Goal: Transaction & Acquisition: Book appointment/travel/reservation

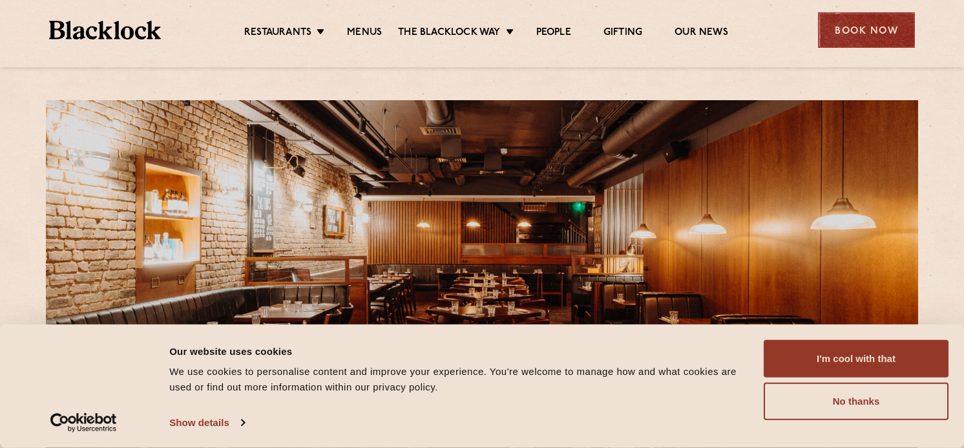
click at [858, 27] on div "Book Now" at bounding box center [866, 30] width 97 height 36
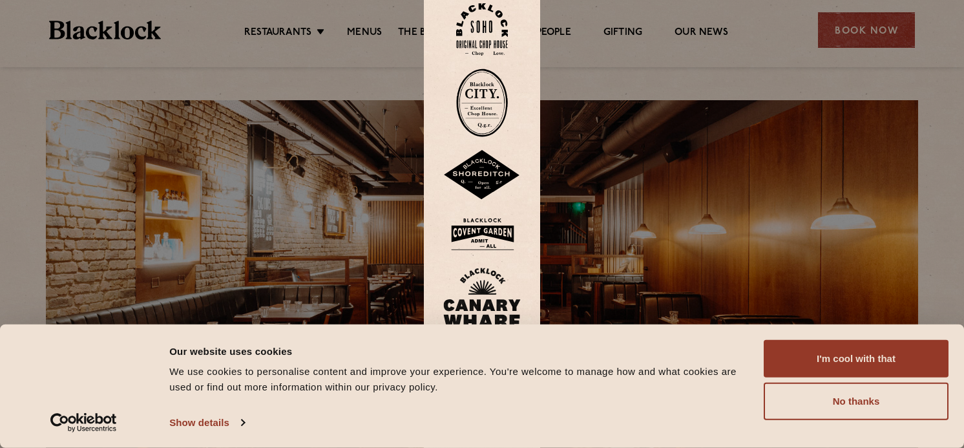
click at [492, 229] on img at bounding box center [482, 234] width 78 height 42
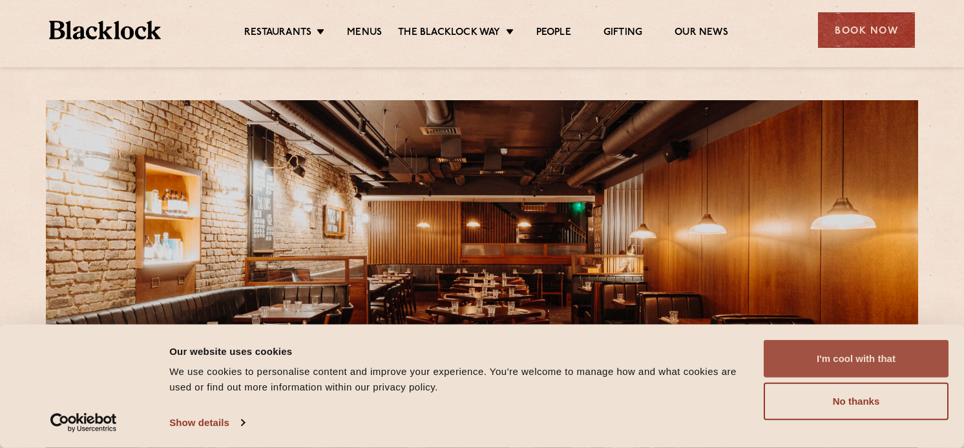
click at [855, 361] on button "I'm cool with that" at bounding box center [856, 358] width 185 height 37
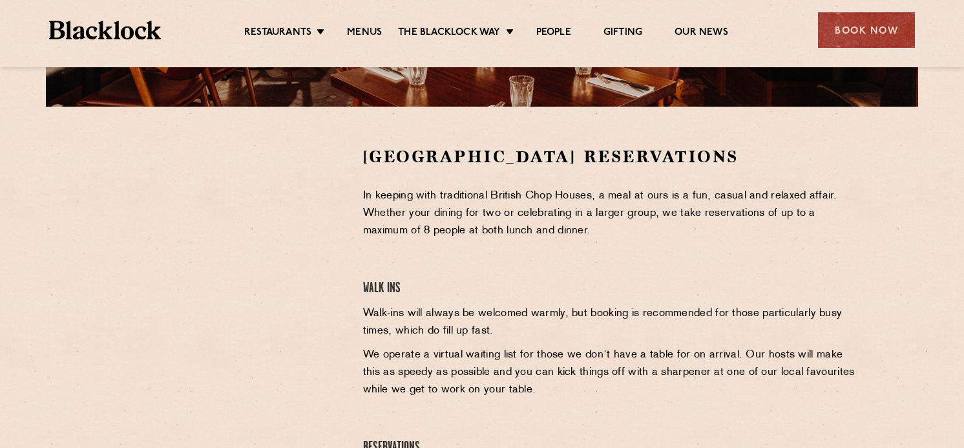
scroll to position [357, 0]
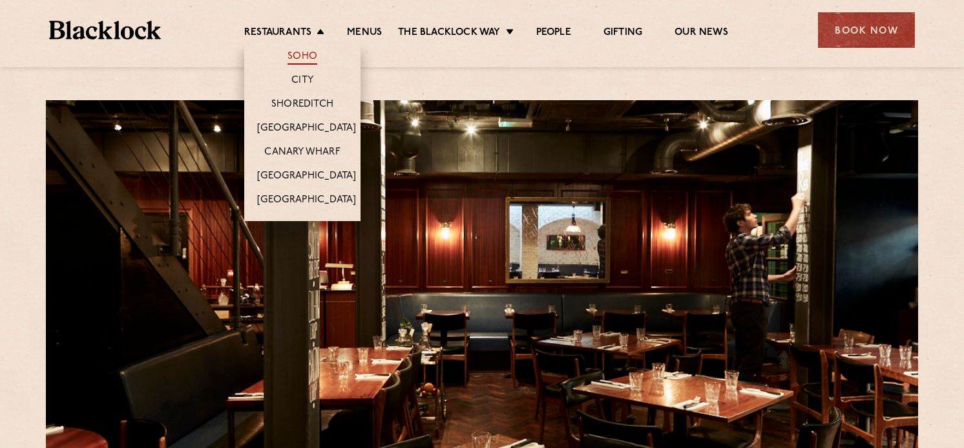
click at [305, 56] on link "Soho" at bounding box center [302, 57] width 30 height 14
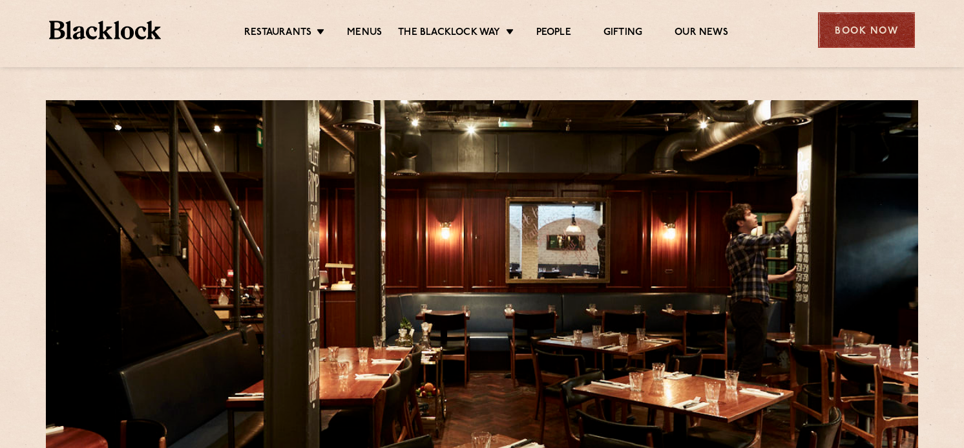
click at [866, 26] on div "Book Now" at bounding box center [866, 30] width 97 height 36
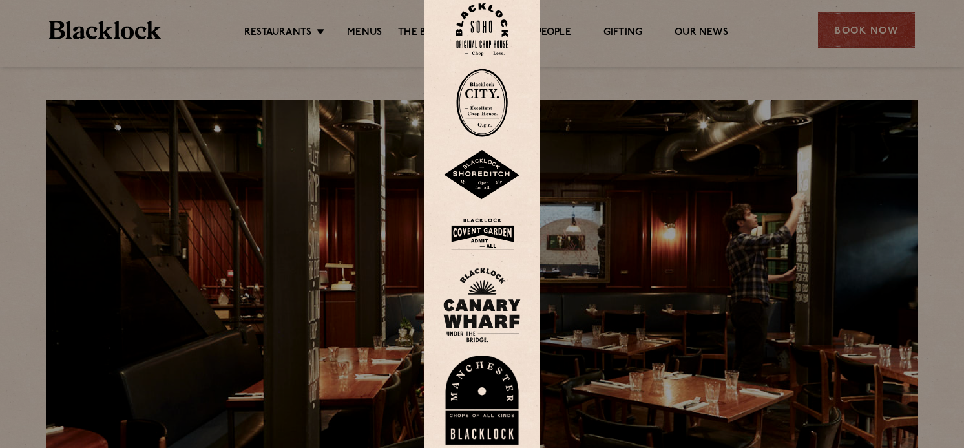
click at [475, 24] on img at bounding box center [482, 29] width 52 height 52
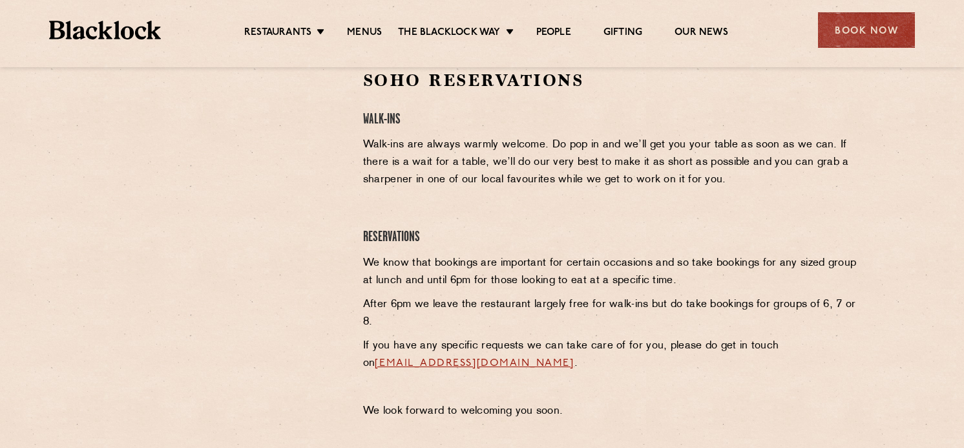
scroll to position [423, 0]
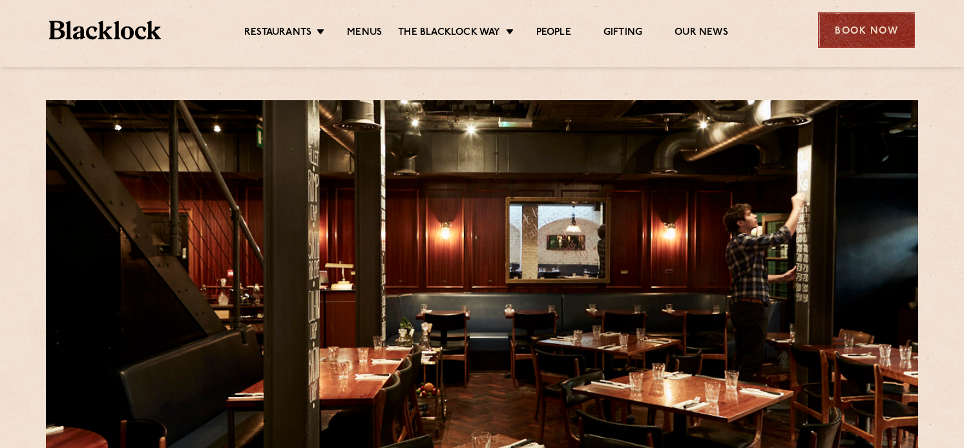
click at [848, 28] on div "Book Now" at bounding box center [866, 30] width 97 height 36
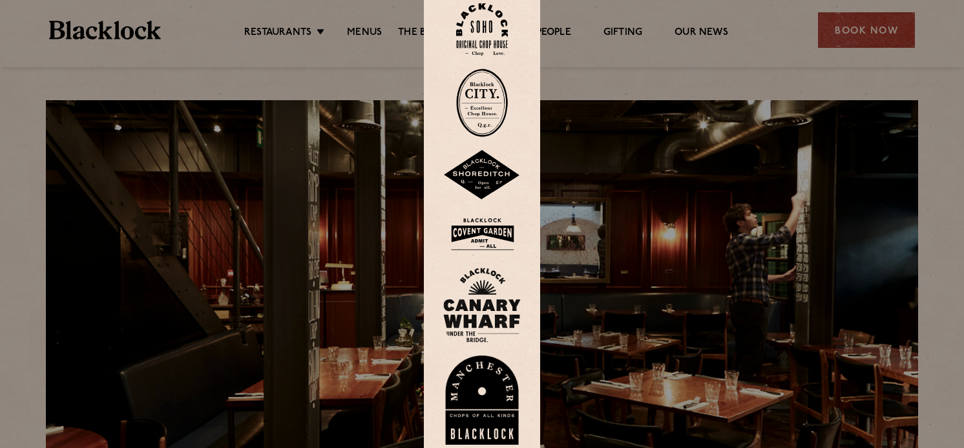
click at [497, 21] on img at bounding box center [482, 29] width 52 height 52
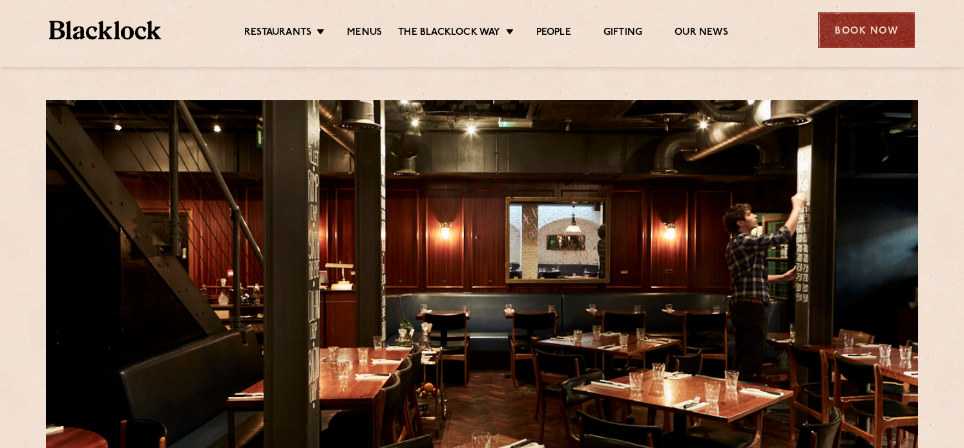
click at [855, 31] on div "Book Now" at bounding box center [866, 30] width 97 height 36
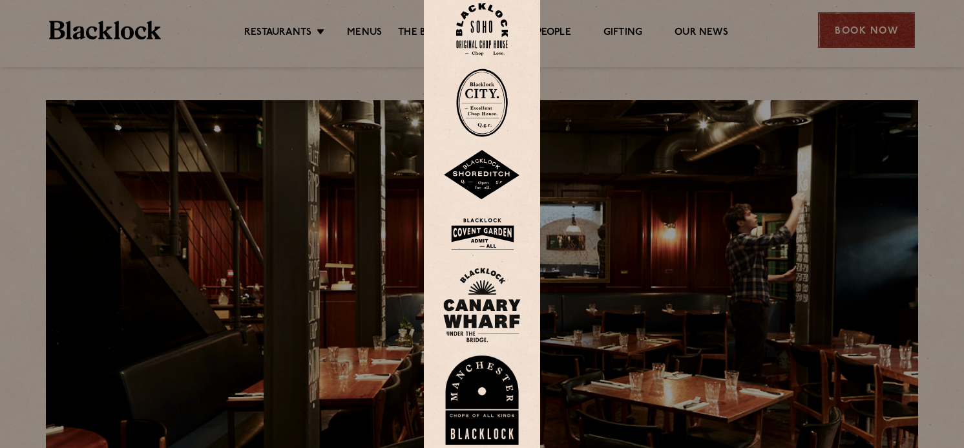
click at [855, 31] on div at bounding box center [482, 224] width 964 height 448
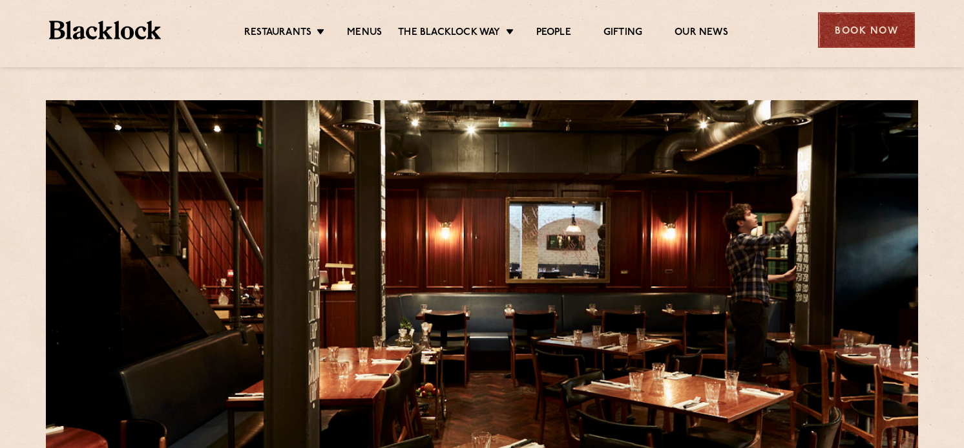
click at [855, 31] on div "Book Now" at bounding box center [866, 30] width 97 height 36
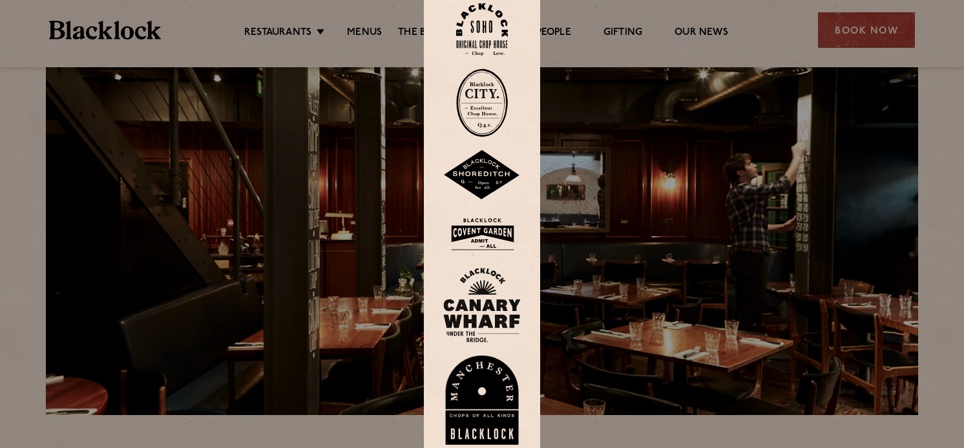
scroll to position [48, 0]
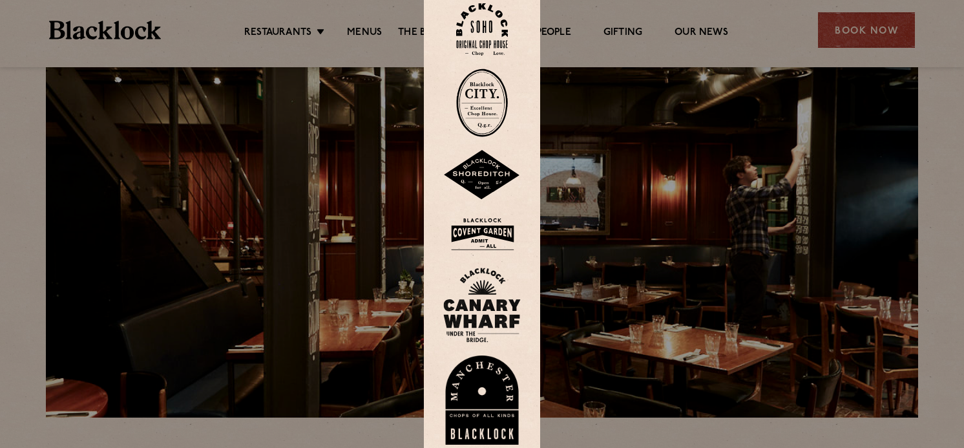
click at [286, 266] on div at bounding box center [482, 224] width 964 height 448
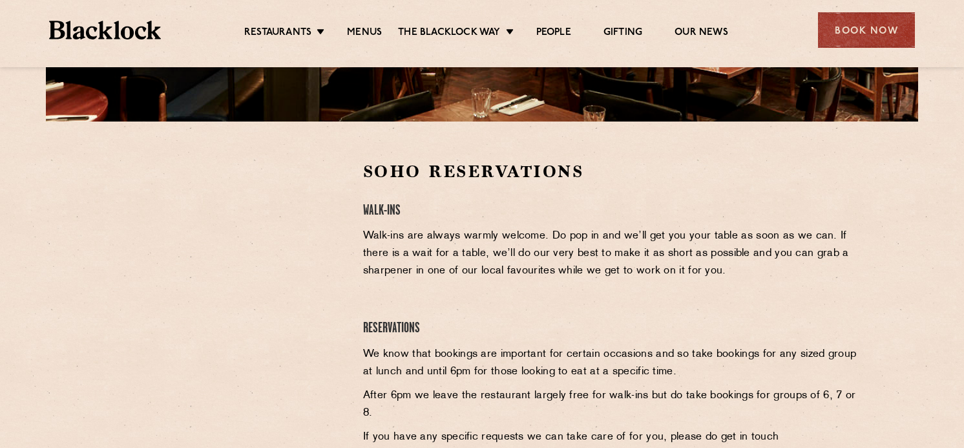
scroll to position [338, 0]
